Goal: Task Accomplishment & Management: Use online tool/utility

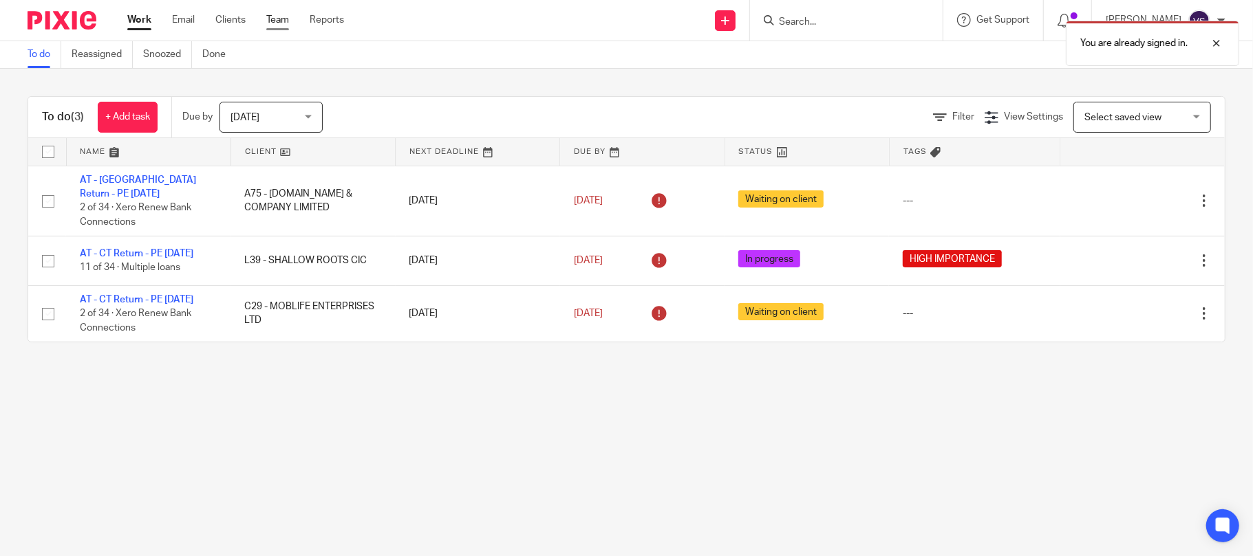
click at [277, 23] on link "Team" at bounding box center [277, 20] width 23 height 14
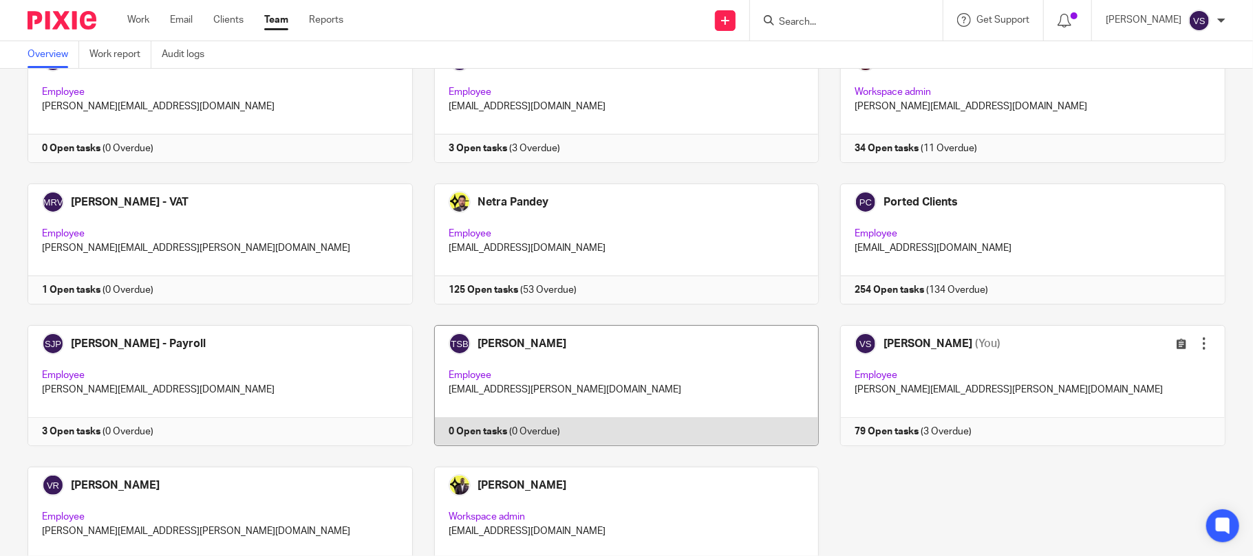
scroll to position [901, 0]
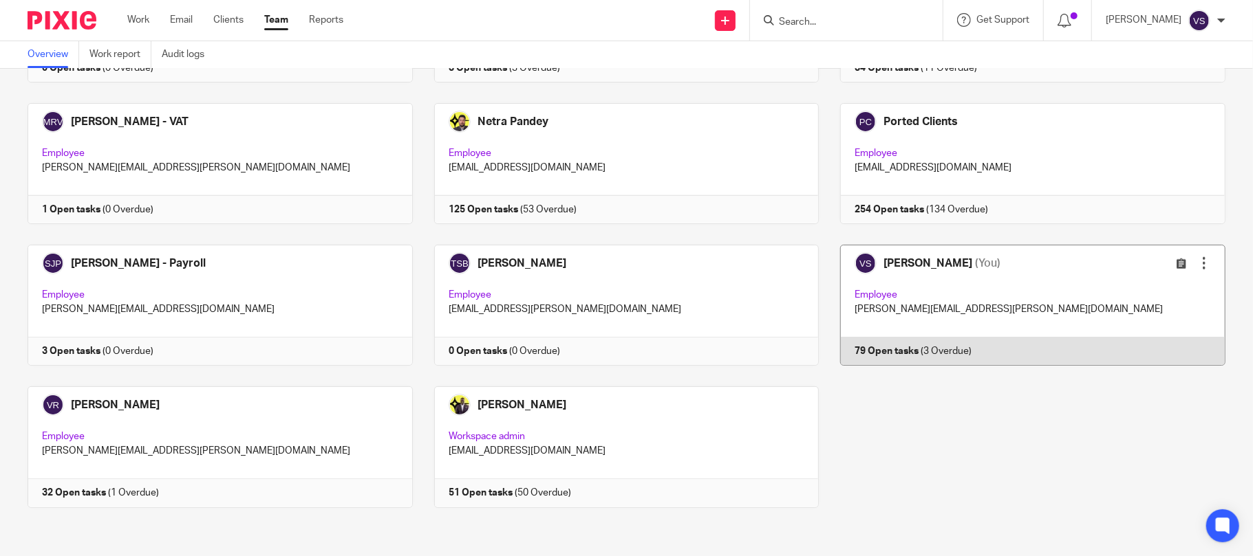
click at [900, 308] on link at bounding box center [1021, 305] width 406 height 121
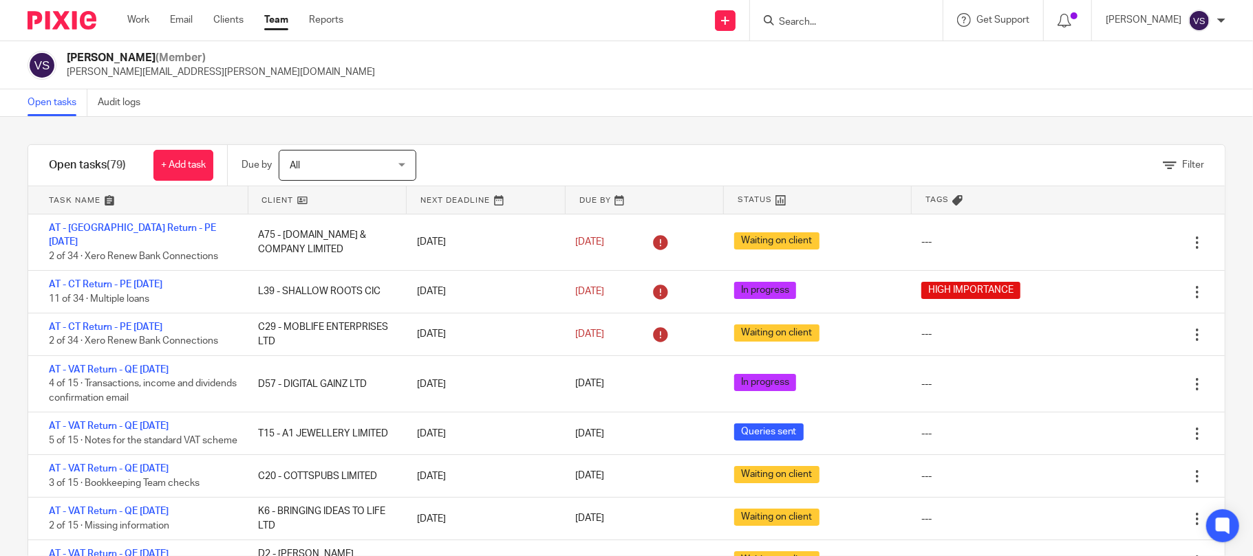
click at [826, 17] on input "Search" at bounding box center [839, 23] width 124 height 12
paste input "WHITECiRC LIMITED"
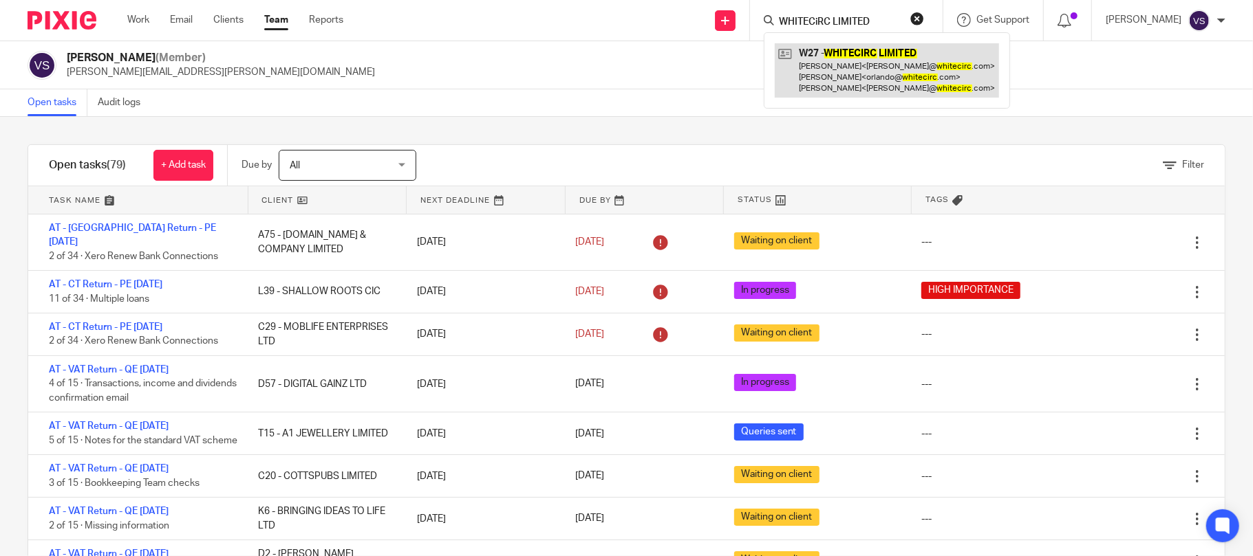
type input "WHITECiRC LIMITED"
click at [848, 65] on link at bounding box center [886, 70] width 224 height 54
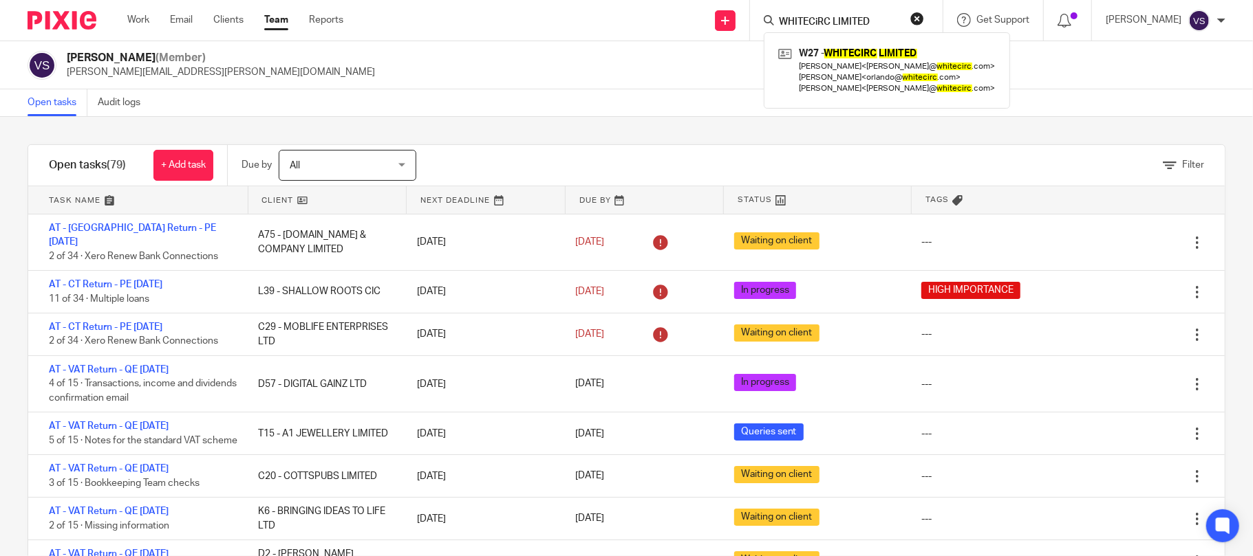
click at [920, 15] on button "reset" at bounding box center [917, 19] width 14 height 14
click at [843, 26] on input "Search" at bounding box center [831, 23] width 124 height 12
paste input "PASIMM PRINTERS LTD"
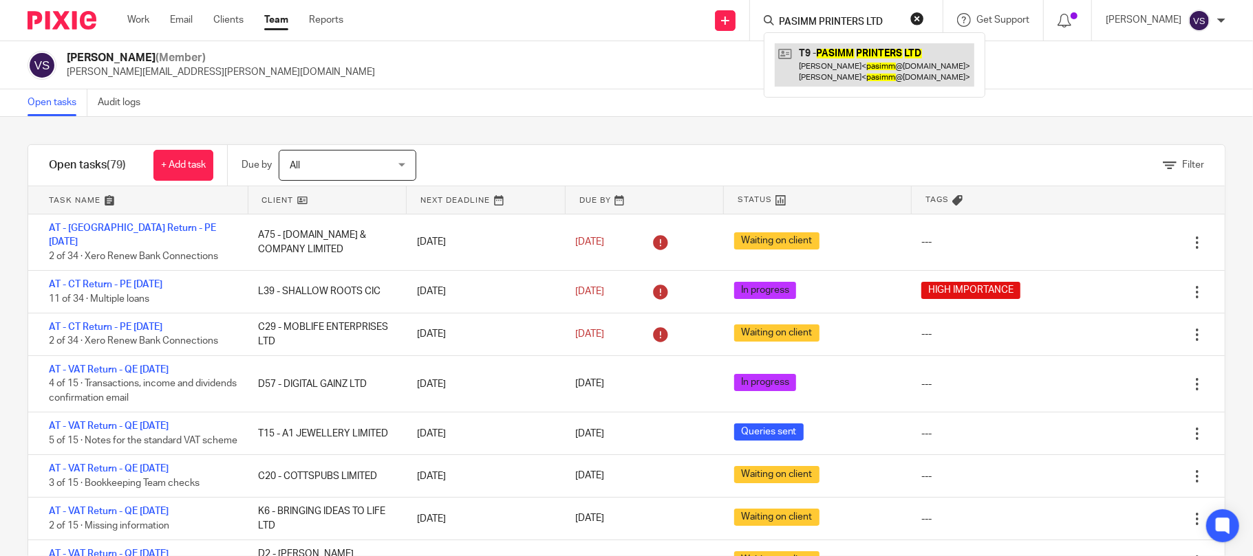
type input "PASIMM PRINTERS LTD"
click at [836, 70] on link at bounding box center [873, 64] width 199 height 43
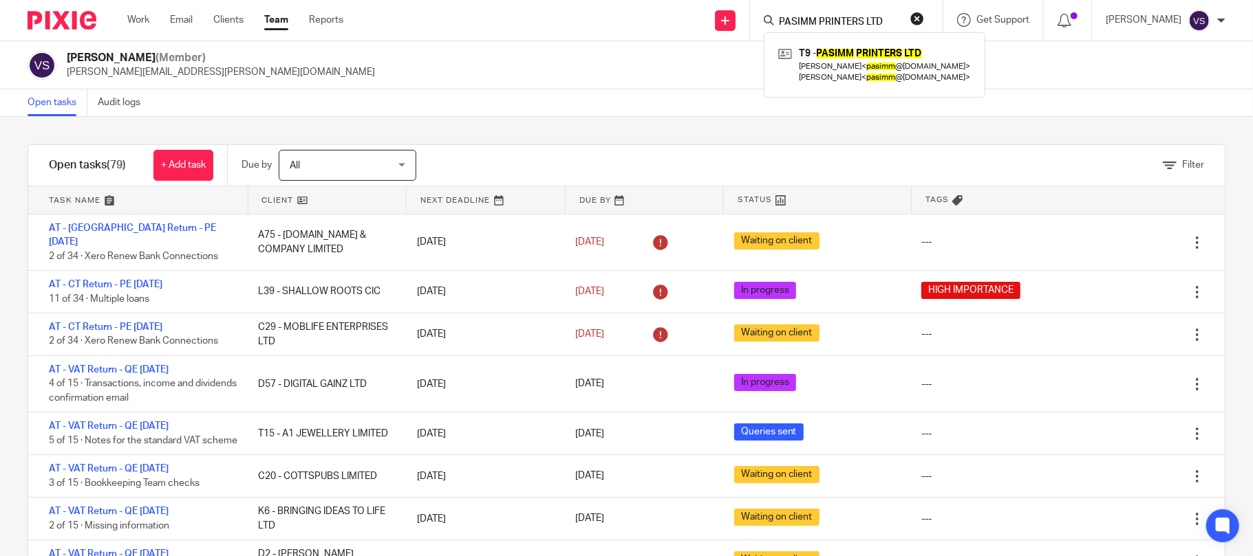
click at [923, 14] on button "reset" at bounding box center [917, 19] width 14 height 14
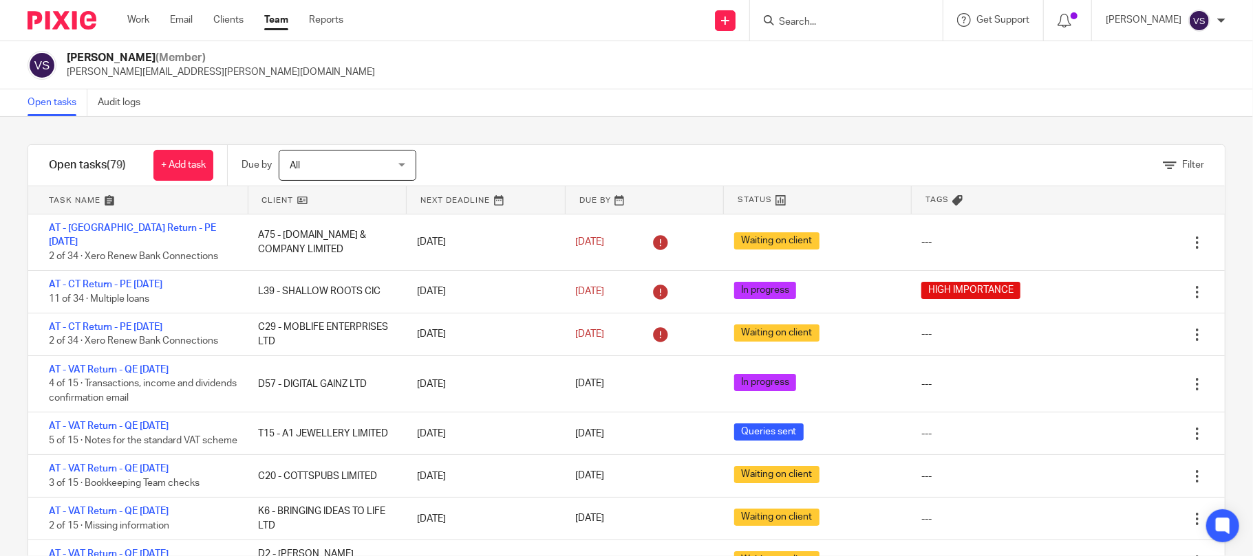
click at [838, 21] on input "Search" at bounding box center [839, 23] width 124 height 12
paste input "LITTLE ALICE LTD"
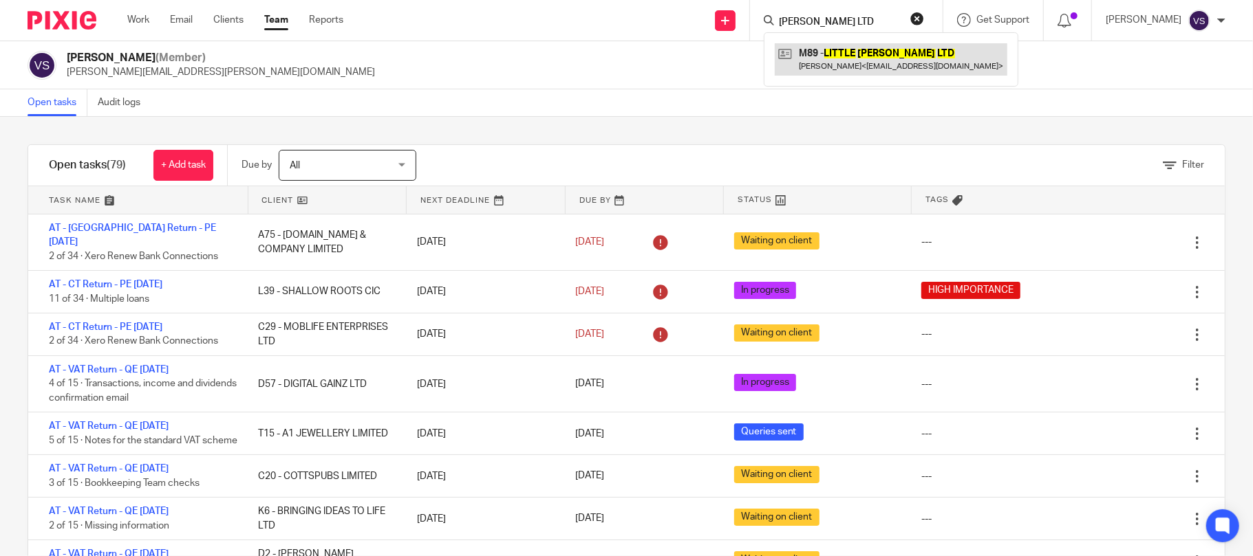
type input "LITTLE ALICE LTD"
click at [827, 58] on link at bounding box center [890, 59] width 232 height 32
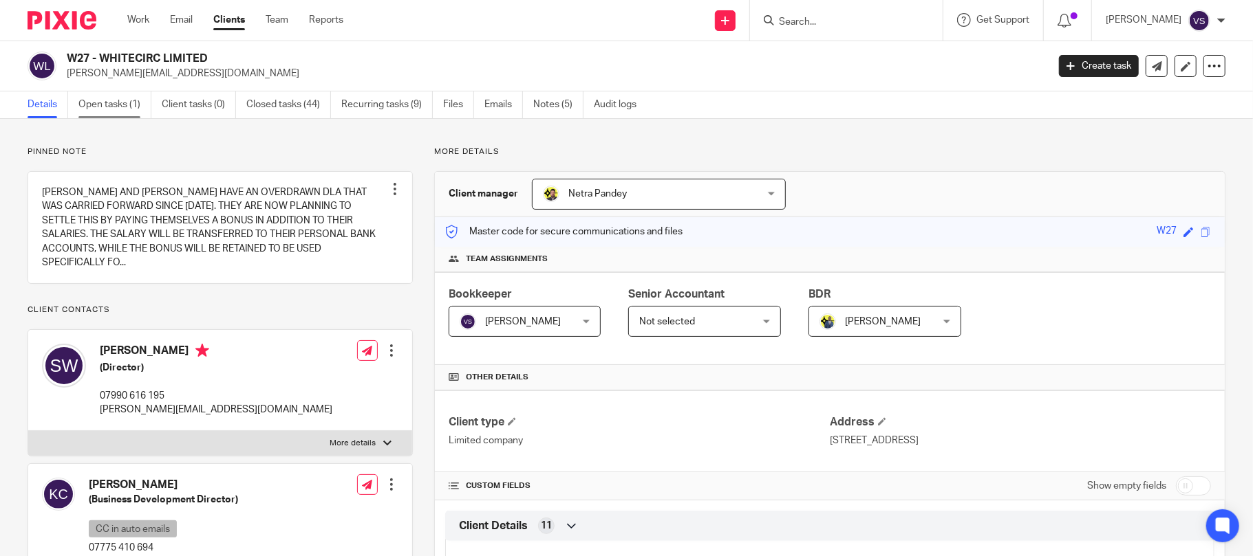
click at [118, 107] on link "Open tasks (1)" at bounding box center [114, 104] width 73 height 27
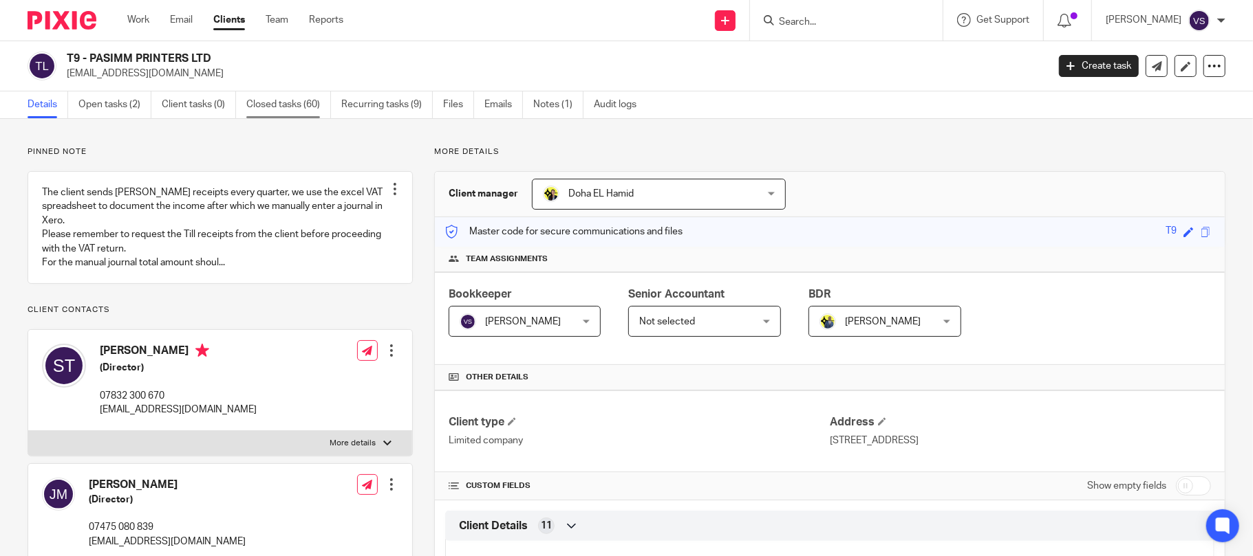
click at [285, 110] on link "Closed tasks (60)" at bounding box center [288, 104] width 85 height 27
click at [109, 105] on link "Open tasks (2)" at bounding box center [114, 104] width 73 height 27
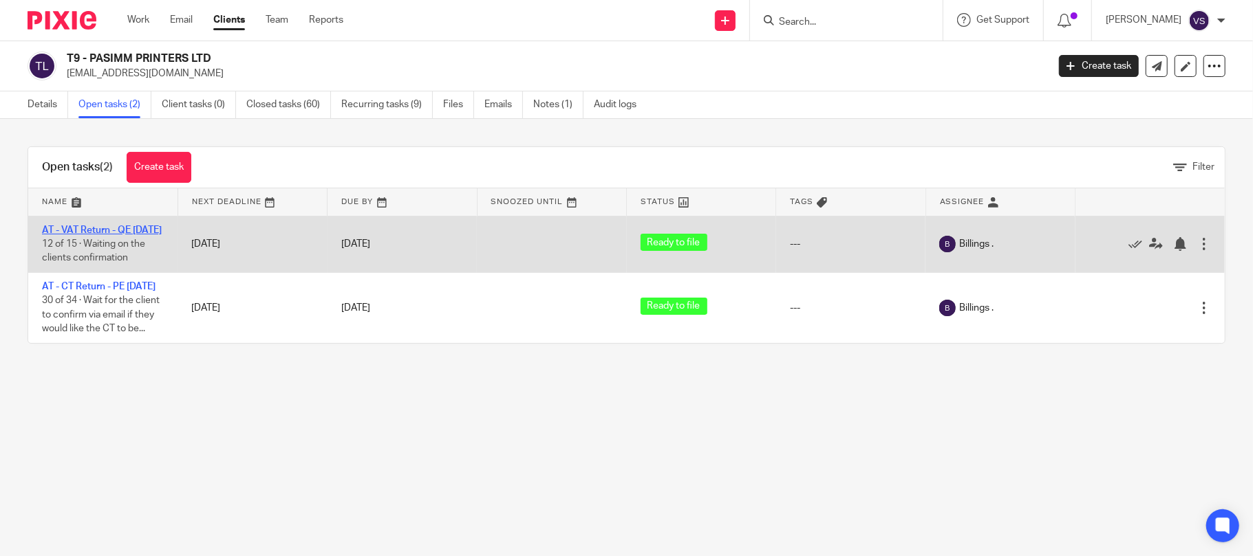
click at [127, 226] on link "AT - VAT Return - QE [DATE]" at bounding box center [102, 231] width 120 height 10
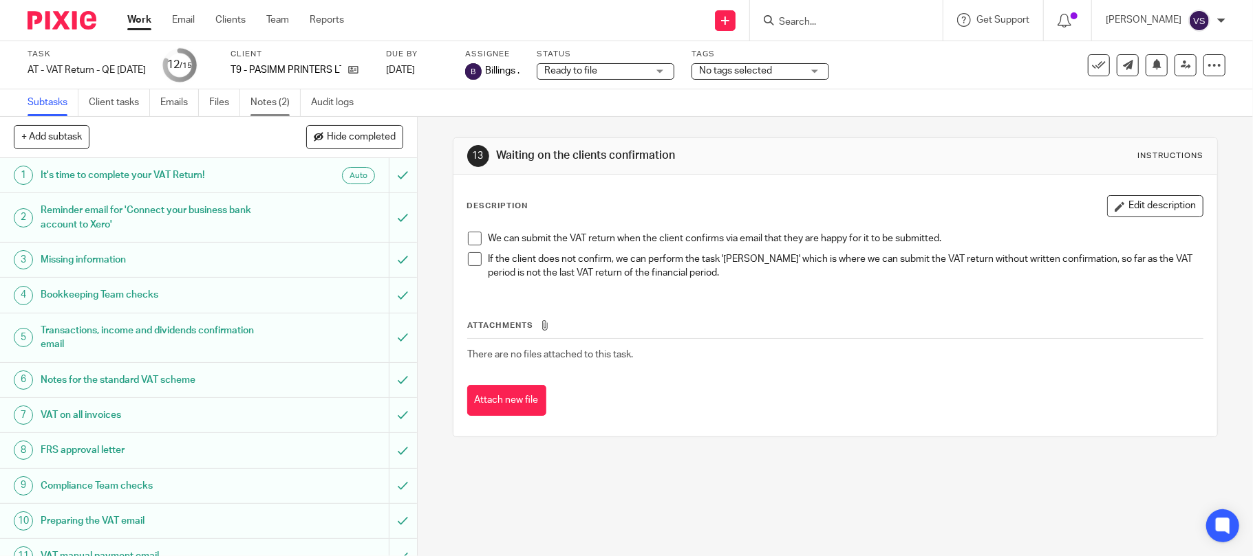
click at [283, 106] on link "Notes (2)" at bounding box center [275, 102] width 50 height 27
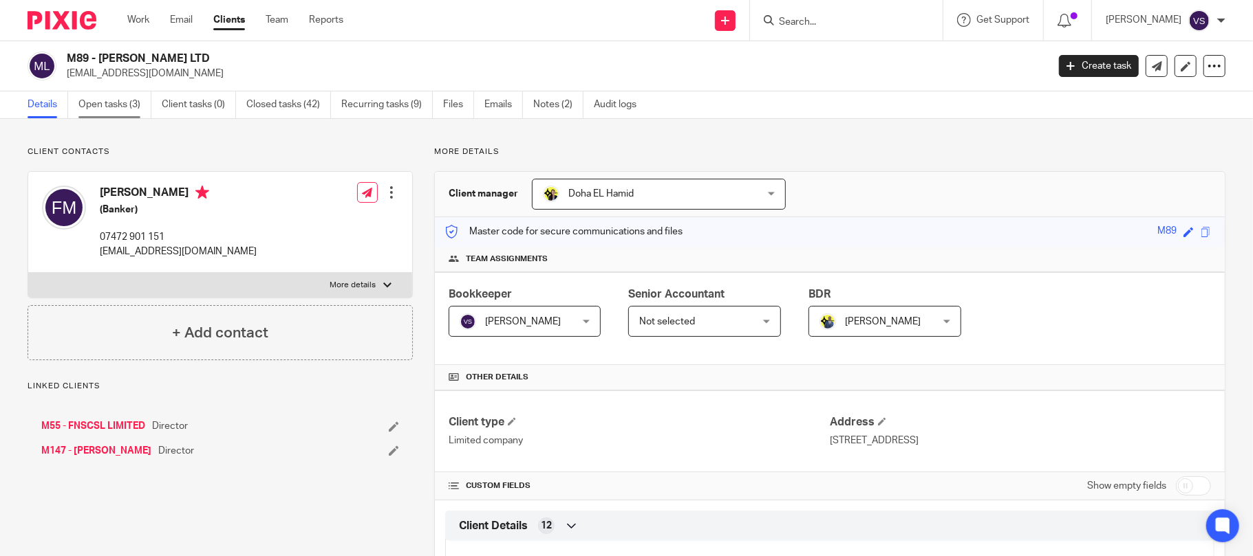
click at [127, 113] on link "Open tasks (3)" at bounding box center [114, 104] width 73 height 27
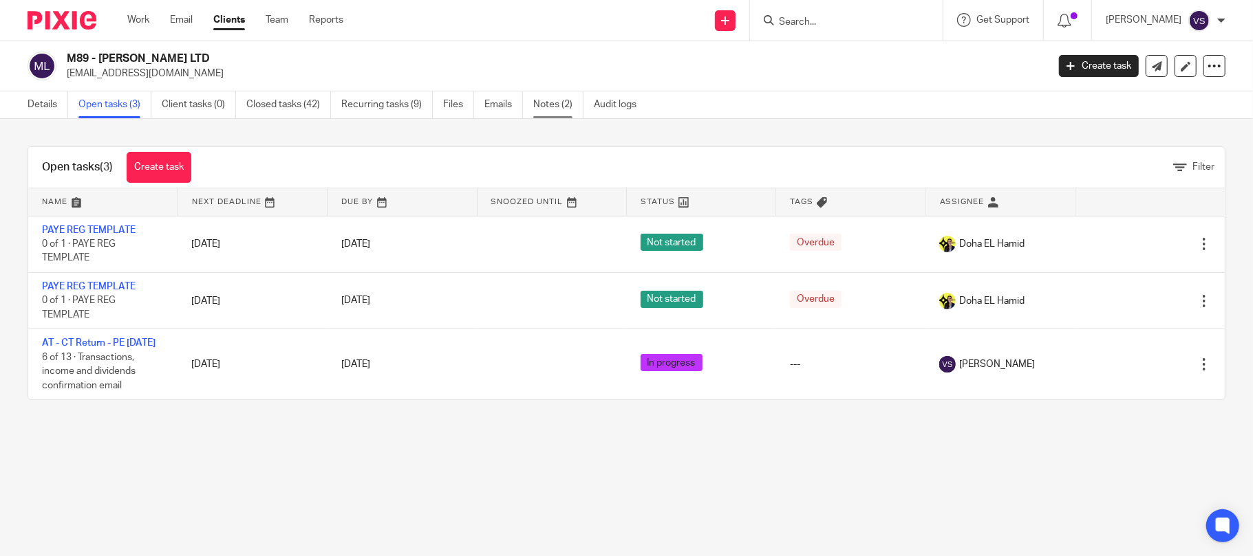
click at [554, 108] on link "Notes (2)" at bounding box center [558, 104] width 50 height 27
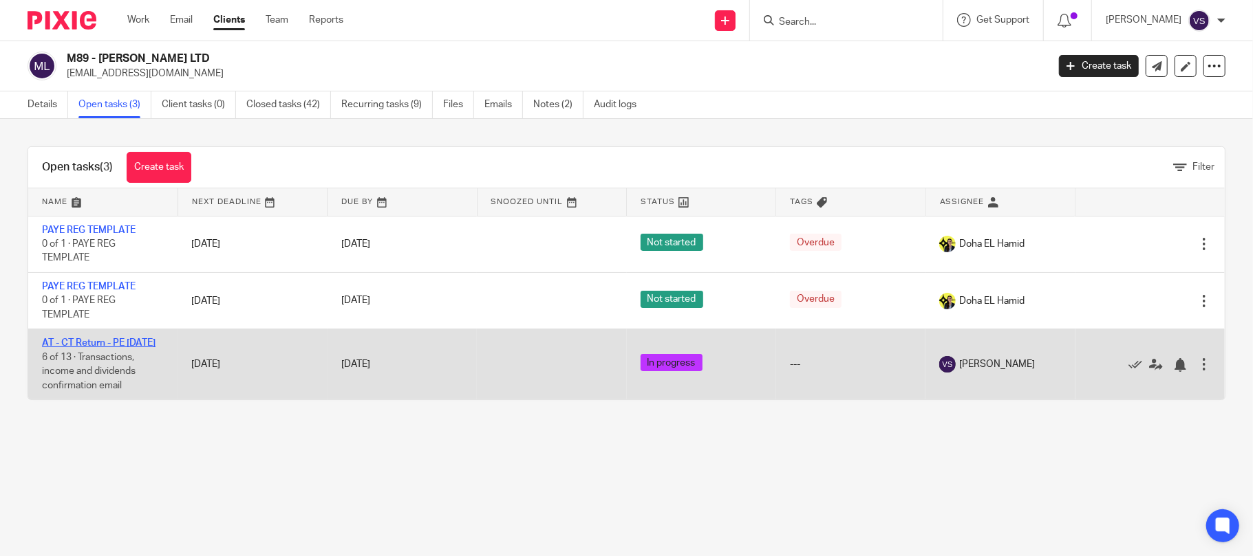
click at [113, 341] on link "AT - CT Return - PE [DATE]" at bounding box center [98, 343] width 113 height 10
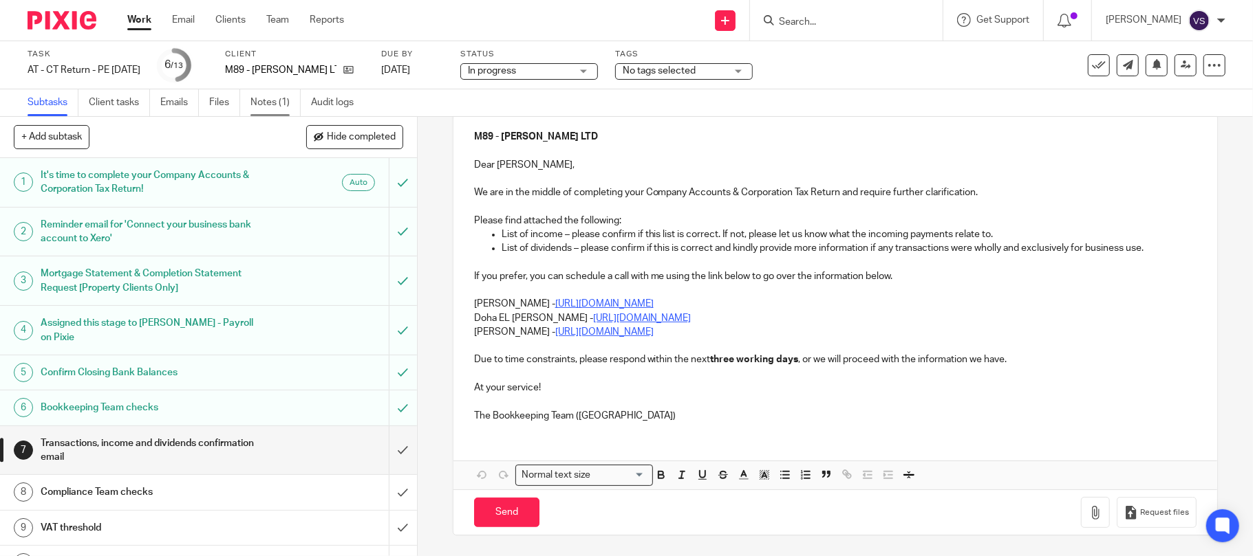
click at [265, 105] on link "Notes (1)" at bounding box center [275, 102] width 50 height 27
